Goal: Information Seeking & Learning: Understand process/instructions

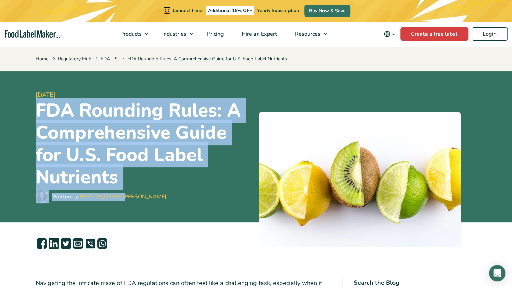
scroll to position [168, 0]
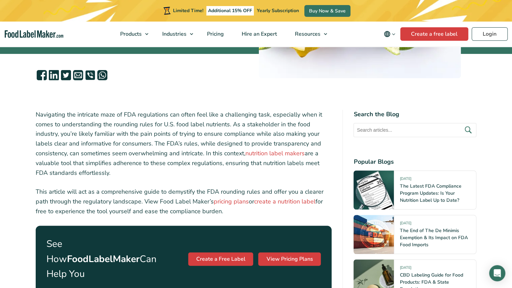
drag, startPoint x: 35, startPoint y: 108, endPoint x: 251, endPoint y: 214, distance: 240.6
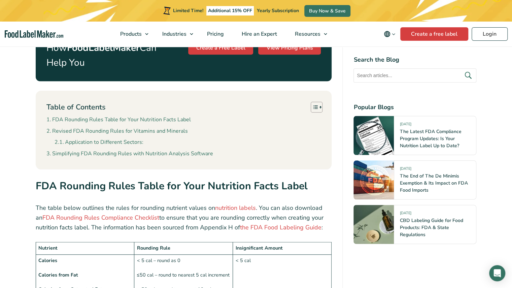
scroll to position [472, 0]
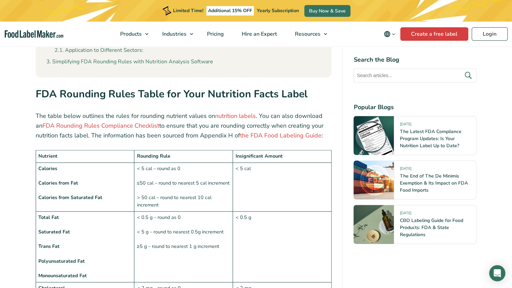
click at [124, 87] on strong "FDA Rounding Rules Table for Your Nutrition Facts Label" at bounding box center [172, 94] width 272 height 14
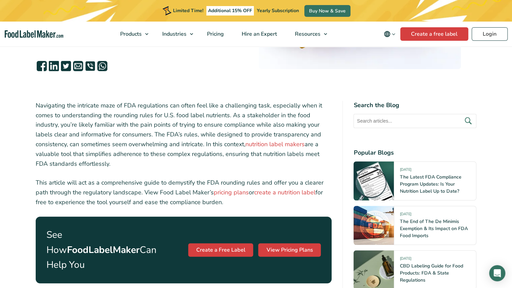
scroll to position [135, 0]
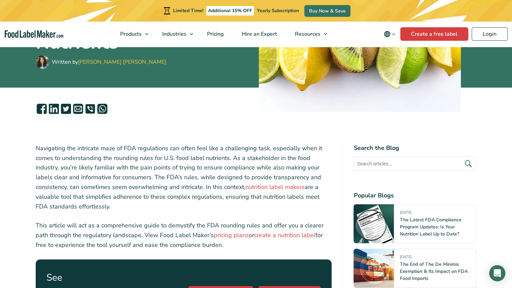
drag, startPoint x: 35, startPoint y: 147, endPoint x: 250, endPoint y: 245, distance: 236.2
copy div "Navigating the intricate maze of FDA regulations can often feel like a challeng…"
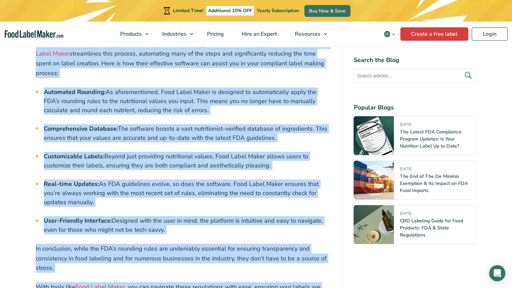
scroll to position [2485, 0]
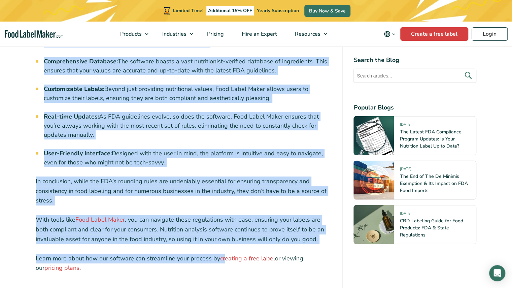
drag, startPoint x: 37, startPoint y: 145, endPoint x: 323, endPoint y: 141, distance: 286.7
copy div "LOR Ipsumdol Sitam Conse adi Elit Seddoeius Tempo Incid Utl etdol magna aliquae…"
click at [161, 112] on li "Real-time Updates: As FDA guidelines evolve, so does the software. Food Label M…" at bounding box center [188, 125] width 288 height 27
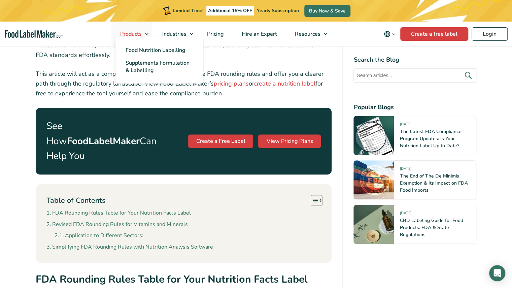
scroll to position [194, 0]
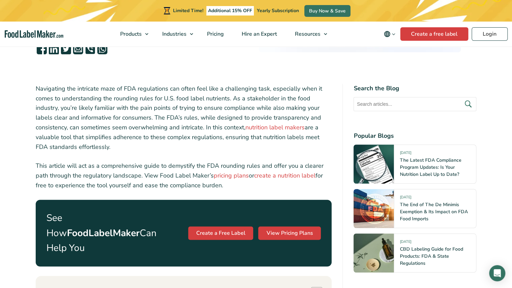
click at [182, 118] on p "Navigating the intricate maze of FDA regulations can often feel like a challeng…" at bounding box center [184, 118] width 296 height 68
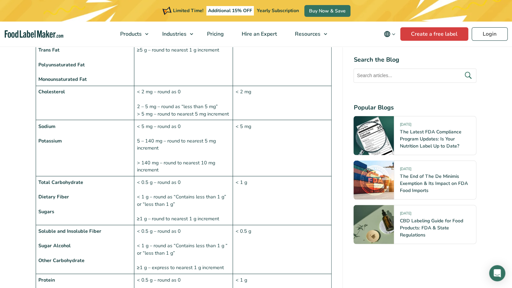
scroll to position [601, 0]
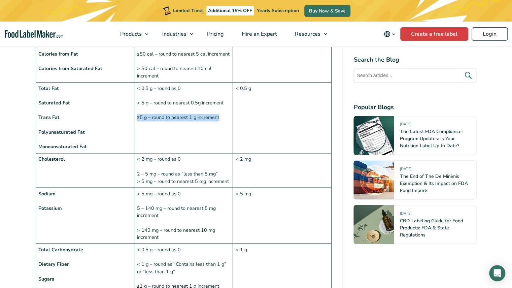
drag, startPoint x: 222, startPoint y: 102, endPoint x: 136, endPoint y: 102, distance: 85.6
click at [136, 102] on td "< 0.5 g – round as 0 < 5 g – round to nearest 0.5g increment ≥5 g – round to ne…" at bounding box center [183, 117] width 99 height 71
copy td "≥5 g – round to nearest 1 g increment"
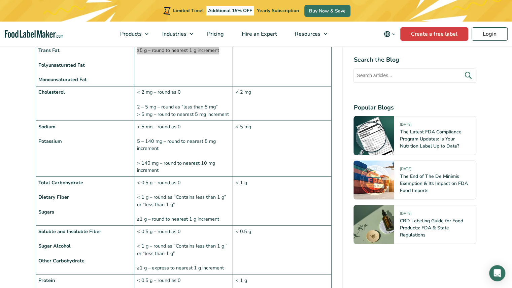
scroll to position [668, 0]
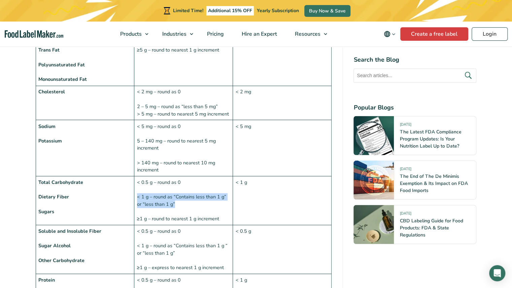
drag, startPoint x: 183, startPoint y: 188, endPoint x: 137, endPoint y: 182, distance: 46.2
click at [137, 182] on td "< 0.5 g – round as 0 < 1 g – round as “Contains less than 1 g” or “less than 1 …" at bounding box center [183, 200] width 99 height 49
copy td "< 1 g – round as “Contains less than 1 g” or “less than 1 g”"
